Goal: Information Seeking & Learning: Learn about a topic

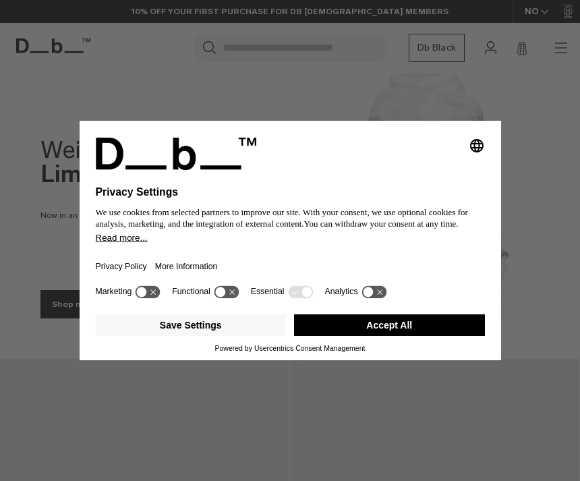
click at [362, 336] on button "Accept All" at bounding box center [389, 325] width 191 height 22
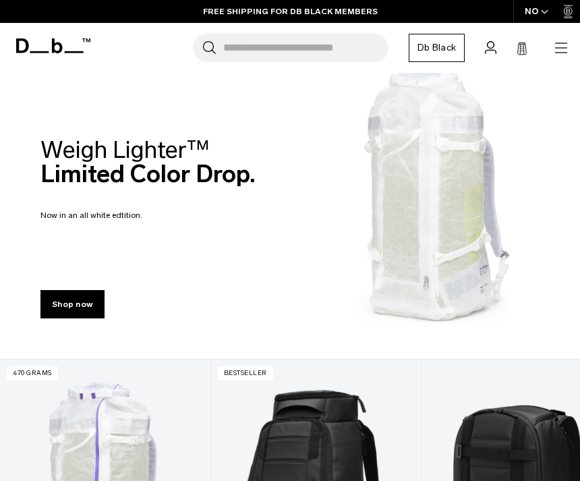
click at [562, 53] on icon "button" at bounding box center [561, 48] width 16 height 16
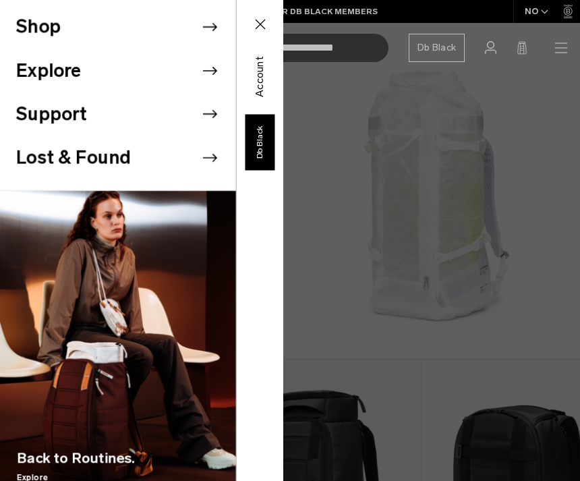
click at [201, 119] on icon at bounding box center [210, 114] width 20 height 20
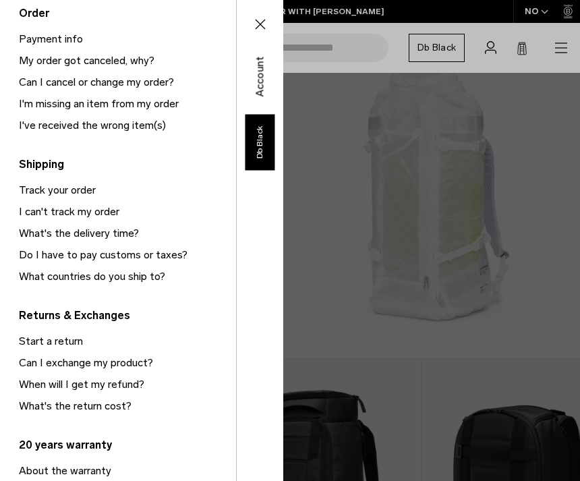
click at [249, 31] on button "Close" at bounding box center [260, 24] width 39 height 28
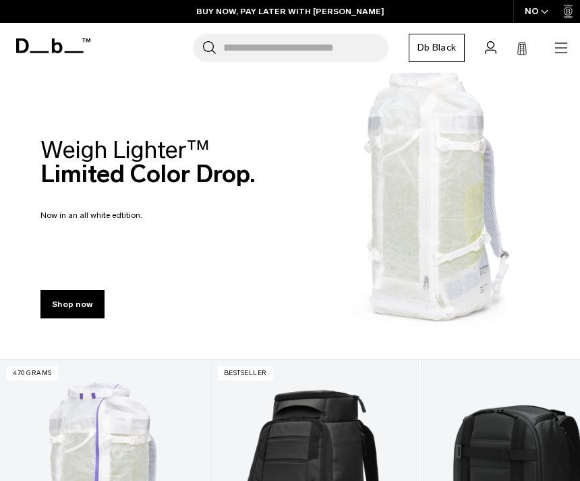
click at [540, 57] on div "Search for Bags, Luggage... Search Close Trending Products All Products Hugger …" at bounding box center [333, 48] width 471 height 28
click at [563, 45] on icon "button" at bounding box center [561, 48] width 16 height 16
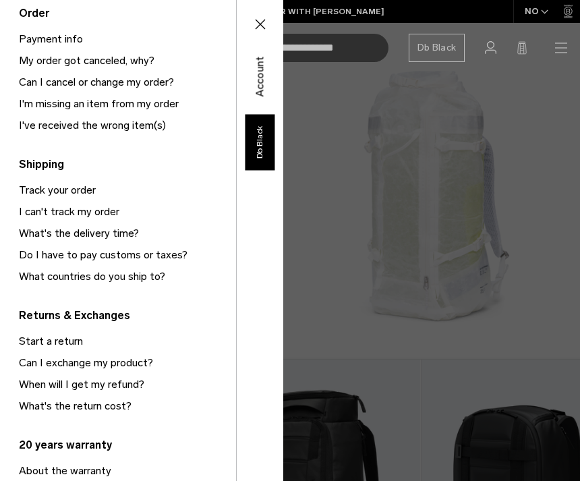
click at [264, 82] on span "Account" at bounding box center [260, 76] width 16 height 41
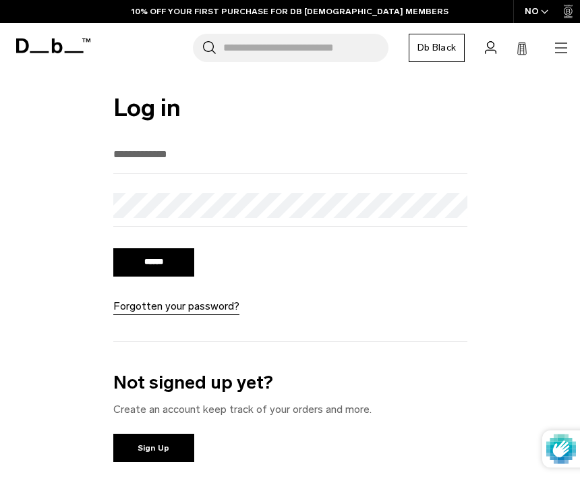
click at [550, 45] on div "Search for Bags, Luggage... Search Close Trending Products All Products Hugger …" at bounding box center [333, 48] width 471 height 28
click at [517, 43] on icon at bounding box center [522, 48] width 11 height 13
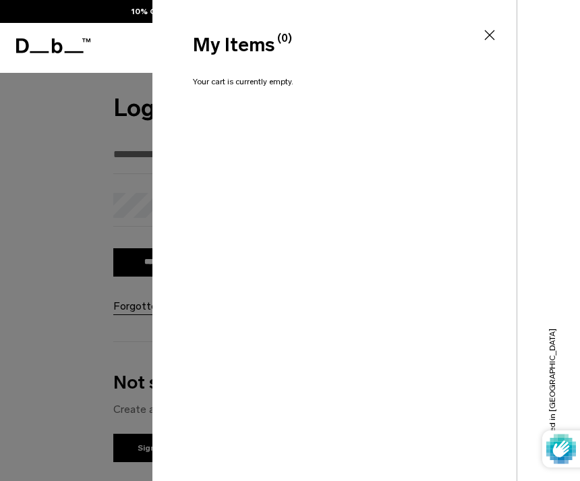
click at [464, 34] on div "My Items (0) Close" at bounding box center [333, 45] width 281 height 28
click at [484, 32] on icon at bounding box center [490, 35] width 16 height 16
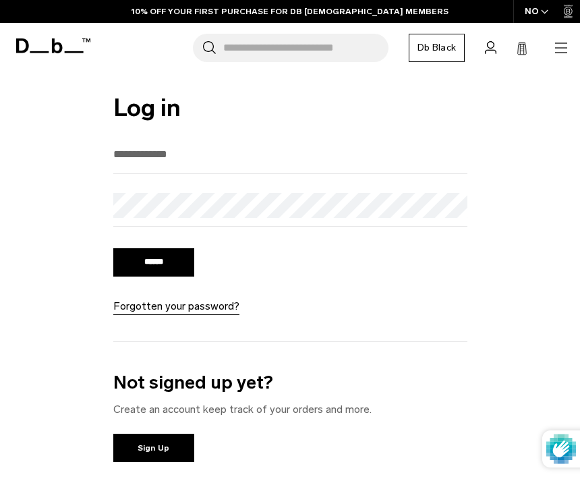
click at [69, 53] on icon at bounding box center [53, 45] width 74 height 15
click at [58, 53] on icon at bounding box center [57, 45] width 11 height 15
click at [56, 51] on icon at bounding box center [57, 45] width 11 height 15
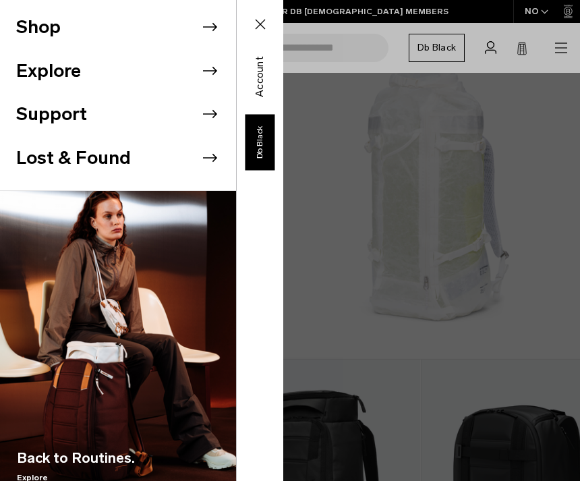
click at [214, 40] on li "Shop" at bounding box center [126, 27] width 220 height 44
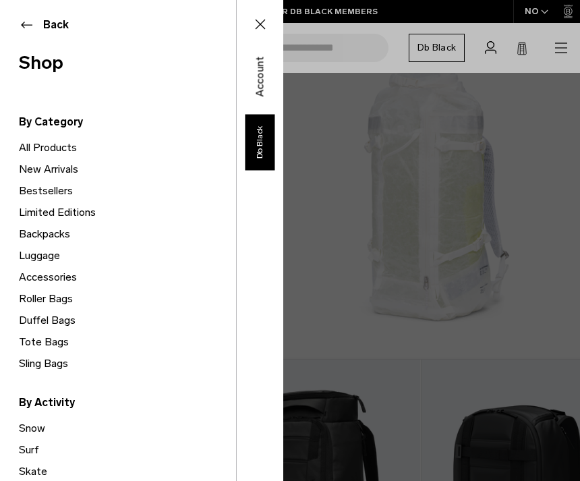
click at [25, 150] on link "All Products" at bounding box center [127, 148] width 217 height 22
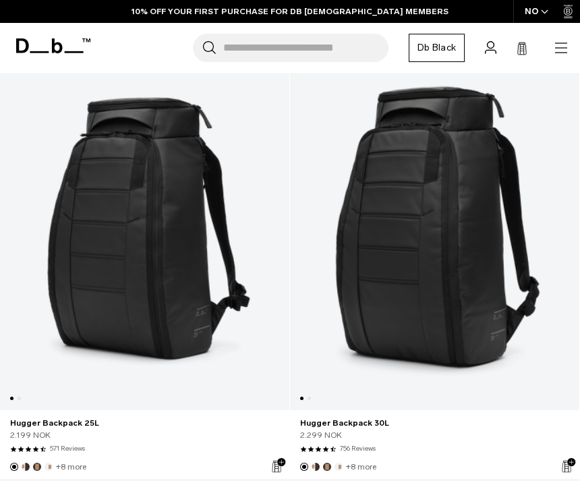
click at [401, 436] on div "2.299 NOK" at bounding box center [434, 435] width 269 height 12
click at [446, 419] on link "Hugger Backpack 30L" at bounding box center [434, 423] width 269 height 12
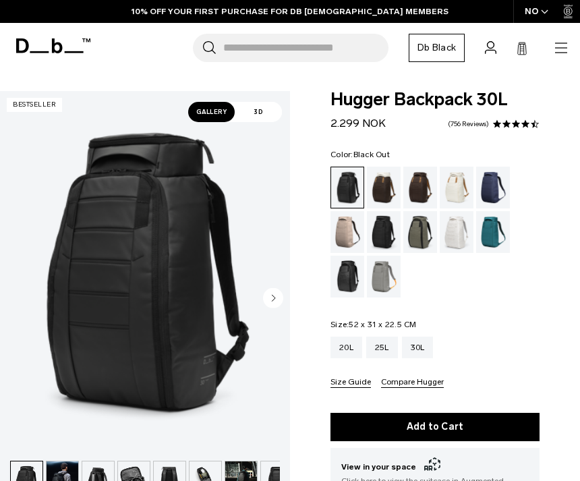
click at [347, 226] on div "Fogbow Beige" at bounding box center [347, 232] width 34 height 42
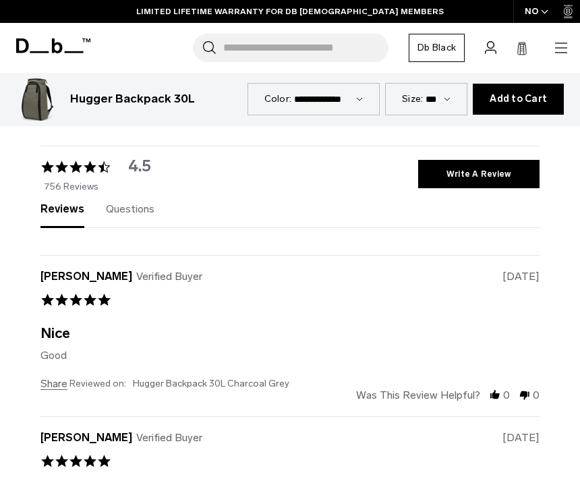
scroll to position [3688, 0]
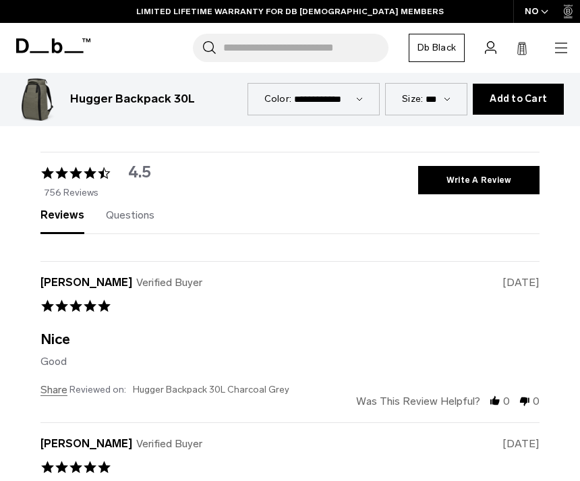
click at [111, 210] on div "Questions (0)" at bounding box center [130, 221] width 49 height 22
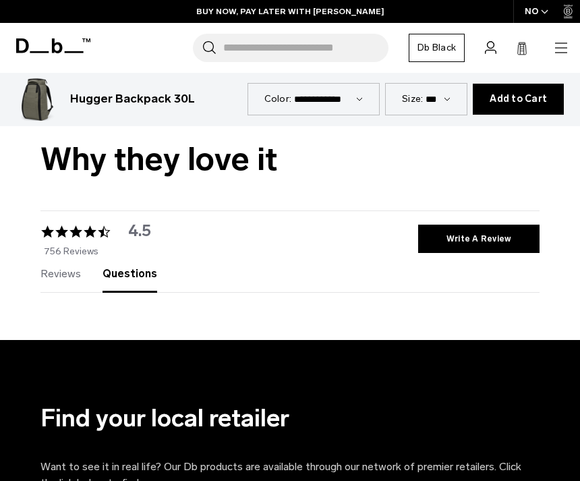
scroll to position [3630, 0]
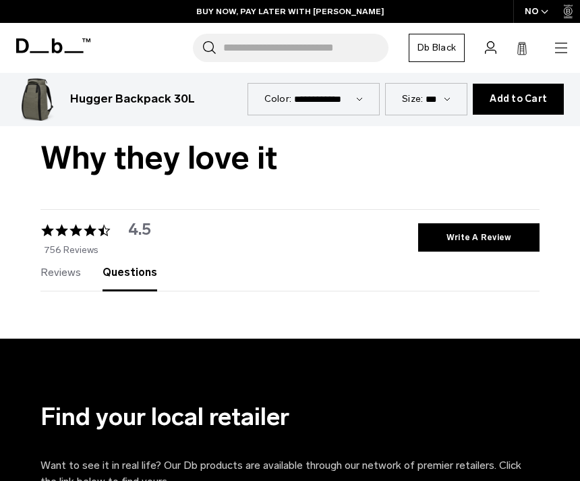
click at [502, 228] on span "write a review" at bounding box center [478, 237] width 65 height 19
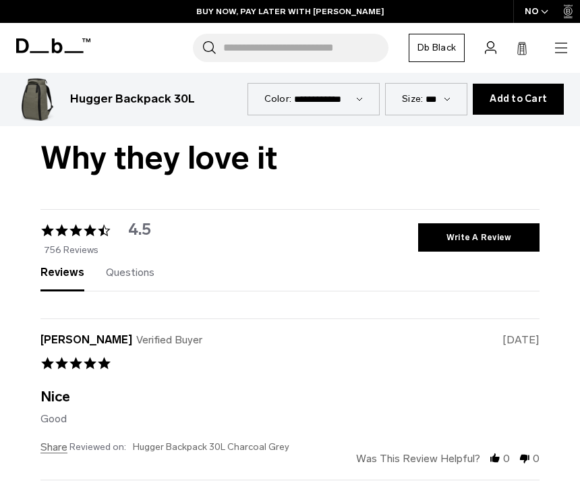
click at [502, 228] on span "write a review" at bounding box center [478, 237] width 65 height 19
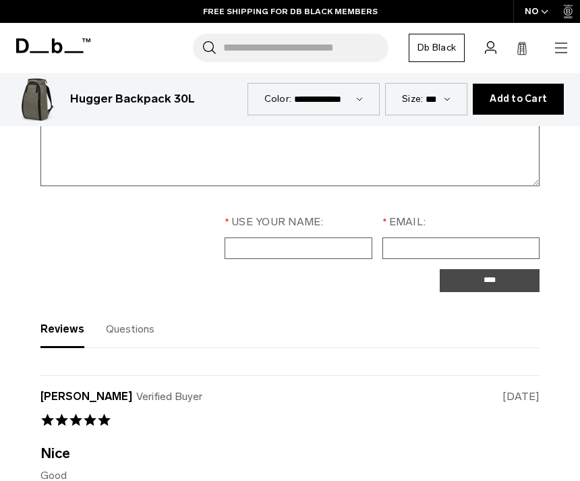
scroll to position [4044, 0]
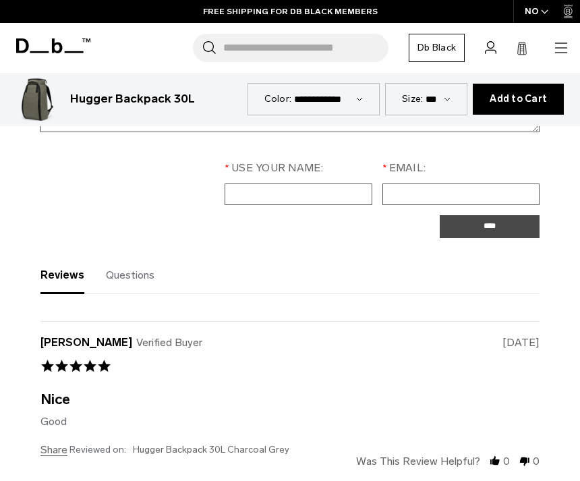
click at [113, 268] on span "Questions" at bounding box center [130, 274] width 49 height 13
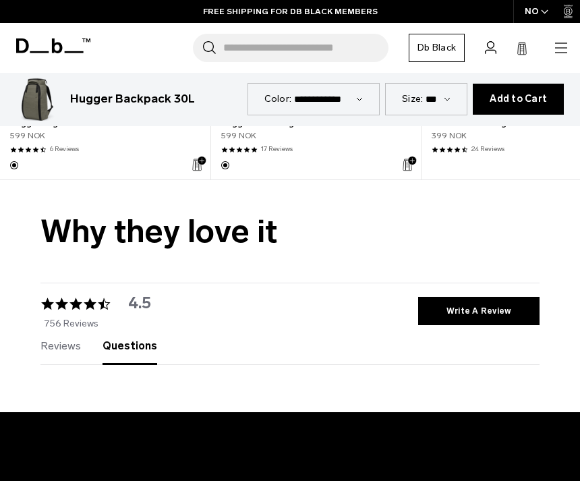
scroll to position [3556, 0]
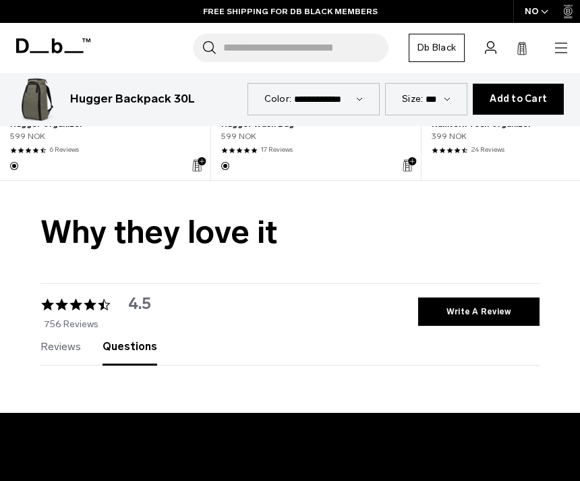
click at [49, 340] on span "Reviews" at bounding box center [60, 346] width 40 height 13
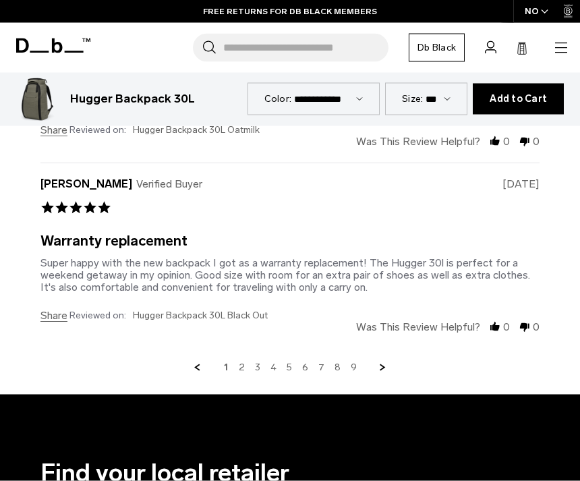
scroll to position [4432, 0]
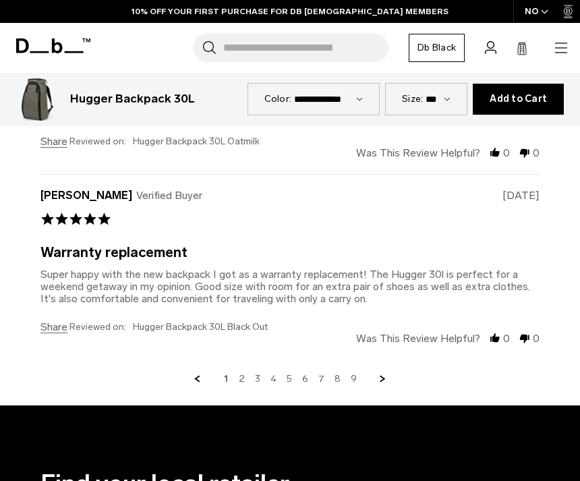
click at [241, 373] on link "2" at bounding box center [242, 379] width 6 height 12
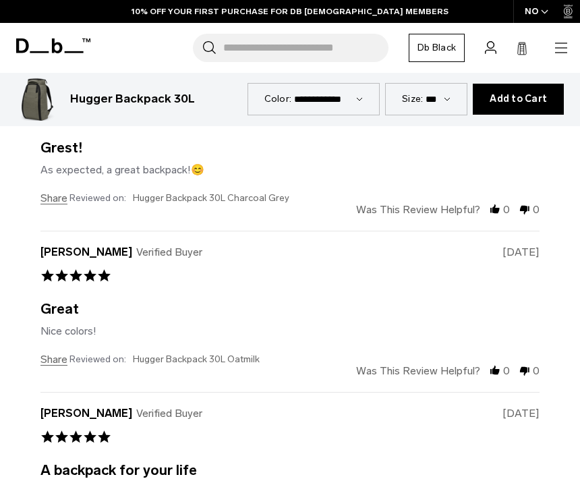
scroll to position [3879, 0]
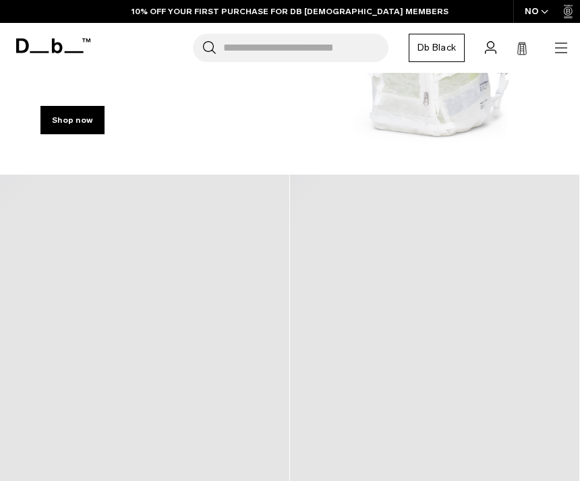
scroll to position [185, 0]
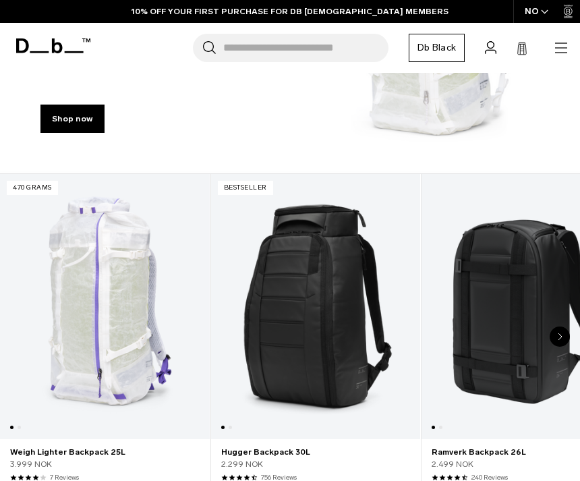
click at [250, 456] on link "Hugger Backpack 30L" at bounding box center [316, 452] width 190 height 12
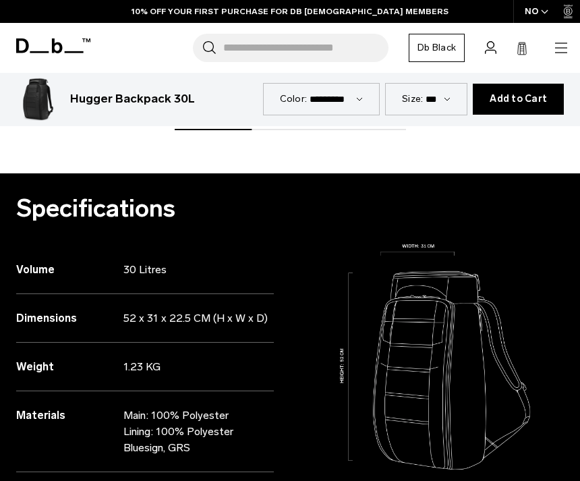
scroll to position [999, 0]
